Goal: Transaction & Acquisition: Purchase product/service

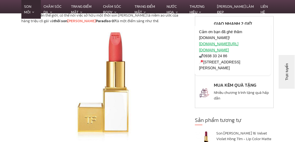
scroll to position [507, 0]
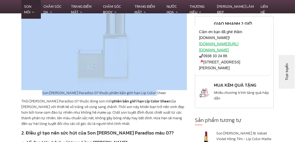
drag, startPoint x: 155, startPoint y: 80, endPoint x: 75, endPoint y: 52, distance: 84.6
click at [75, 52] on div "Son [PERSON_NAME] Paradiso 07 thuộc phiên bản giới hạn Lip Color Sheer" at bounding box center [103, 34] width 165 height 122
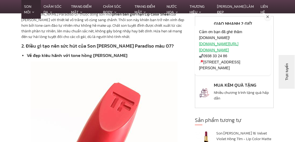
scroll to position [613, 0]
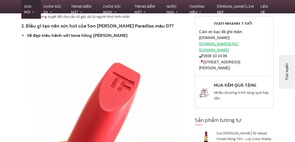
click at [292, 92] on button "Trực tuyến" at bounding box center [294, 97] width 34 height 16
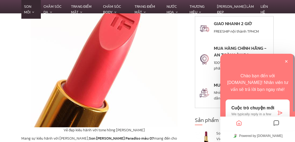
scroll to position [720, 0]
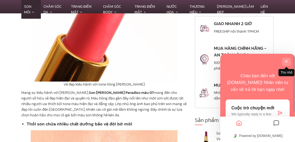
drag, startPoint x: 288, startPoint y: 60, endPoint x: 223, endPoint y: 74, distance: 66.2
click at [287, 60] on button "Thu nhỏ" at bounding box center [286, 62] width 9 height 8
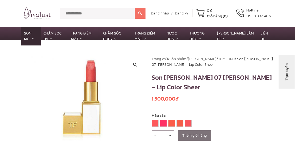
scroll to position [53, 0]
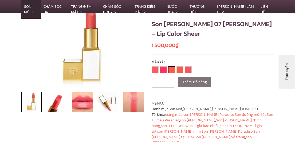
click at [173, 71] on link "05 SOLAR AFFAIR" at bounding box center [171, 69] width 6 height 6
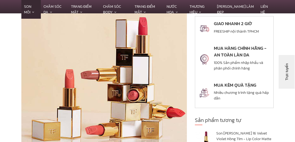
scroll to position [320, 0]
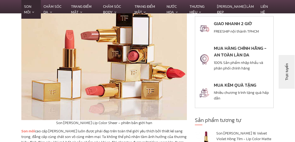
click at [294, 95] on div "Trực tuyến" at bounding box center [294, 97] width 26 height 4
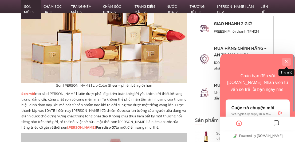
scroll to position [400, 0]
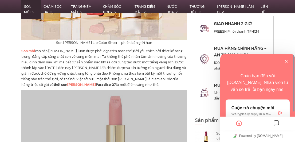
click at [257, 109] on p "Cuộc trò chuyện mới" at bounding box center [253, 107] width 45 height 5
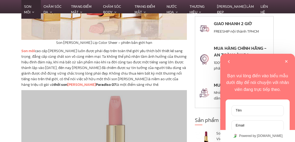
scroll to position [61, 0]
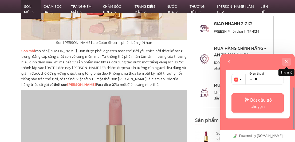
click at [285, 62] on button "Thu nhỏ" at bounding box center [286, 62] width 9 height 8
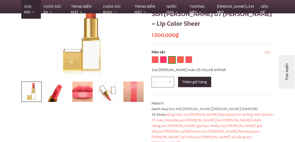
scroll to position [107, 0]
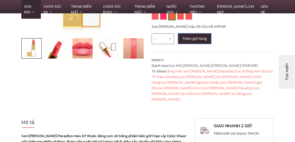
click at [195, 36] on button "Thêm giỏ hàng" at bounding box center [194, 38] width 33 height 10
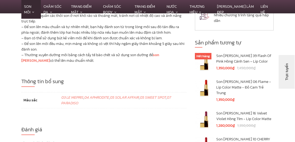
scroll to position [1413, 0]
